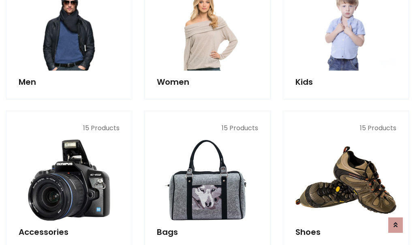
scroll to position [271, 0]
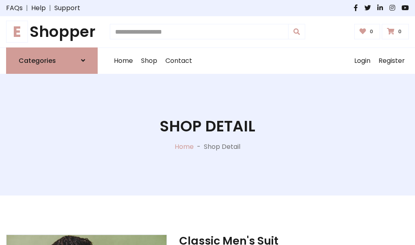
click at [52, 32] on h1 "E Shopper" at bounding box center [51, 32] width 91 height 18
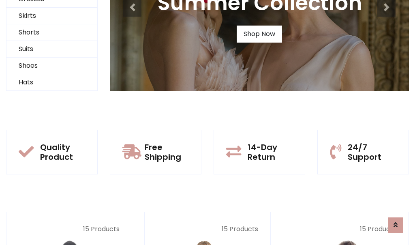
scroll to position [78, 0]
